Goal: Find specific page/section

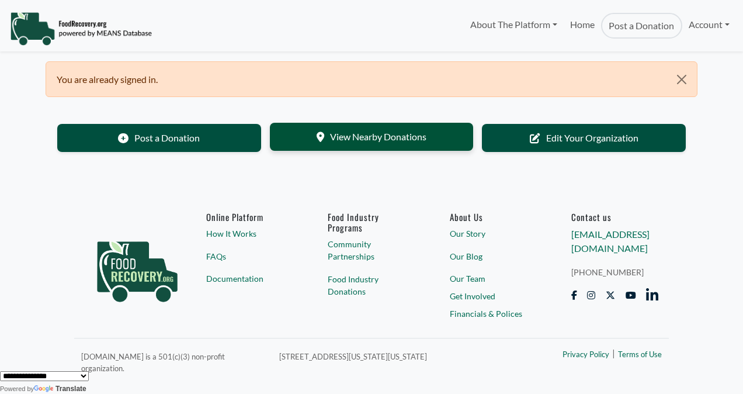
click at [368, 139] on link "View Nearby Donations" at bounding box center [372, 137] width 204 height 28
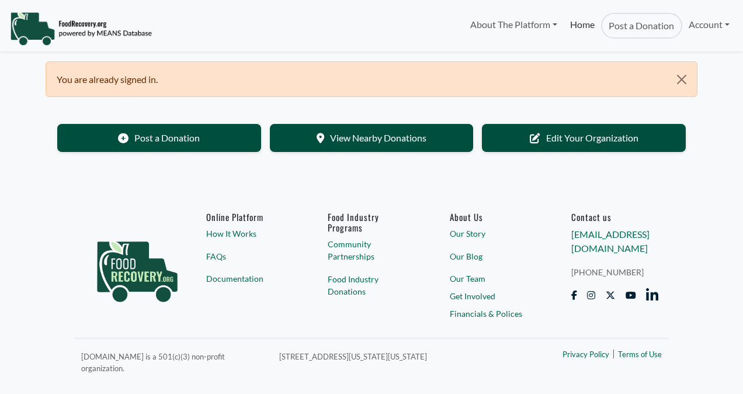
click at [585, 27] on link "Home" at bounding box center [582, 26] width 37 height 26
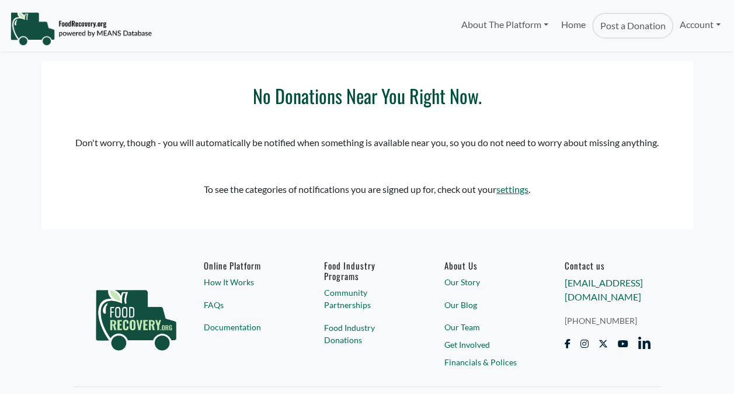
select select "Language Translate Widget"
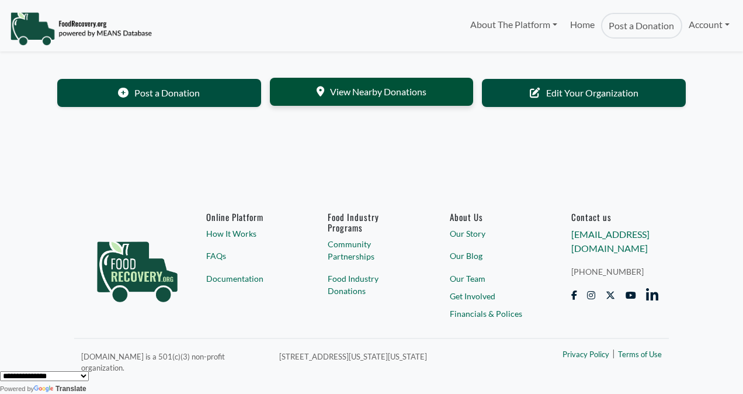
click at [377, 97] on link "View Nearby Donations" at bounding box center [372, 92] width 204 height 28
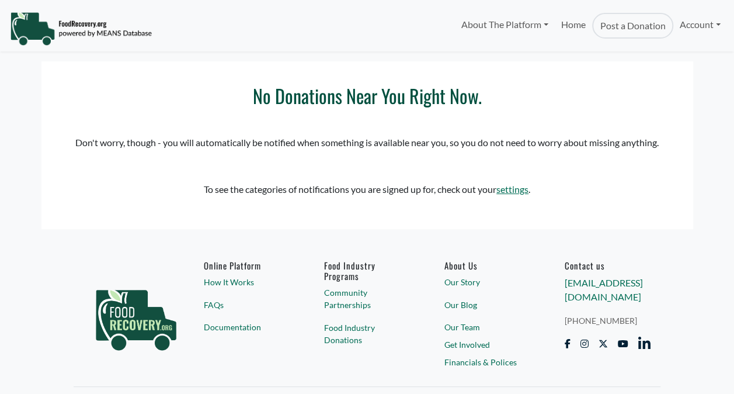
select select "Language Translate Widget"
click at [522, 191] on link "settings" at bounding box center [512, 188] width 32 height 11
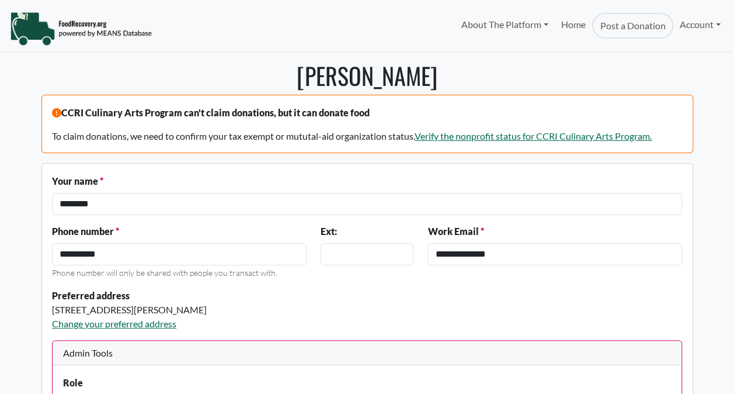
select select "Language Translate Widget"
